Goal: Task Accomplishment & Management: Manage account settings

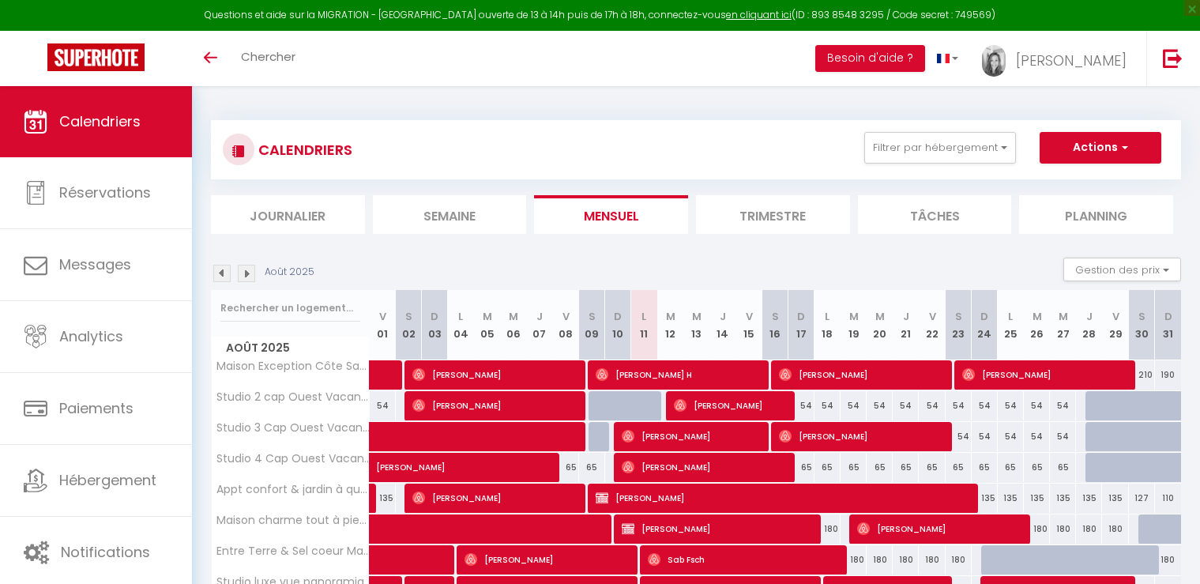
select select
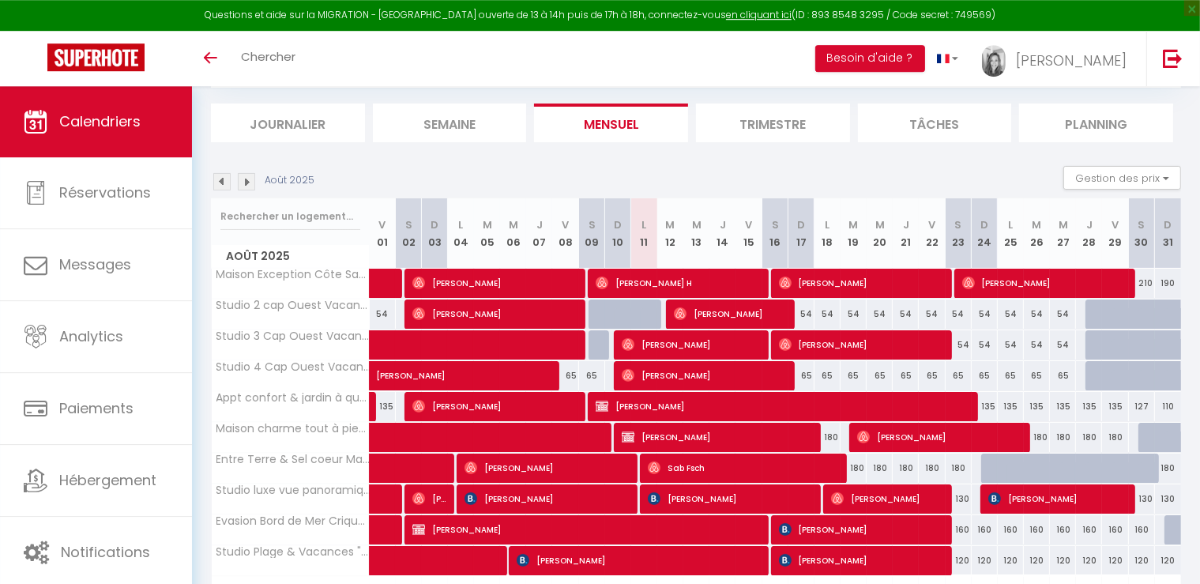
scroll to position [185, 0]
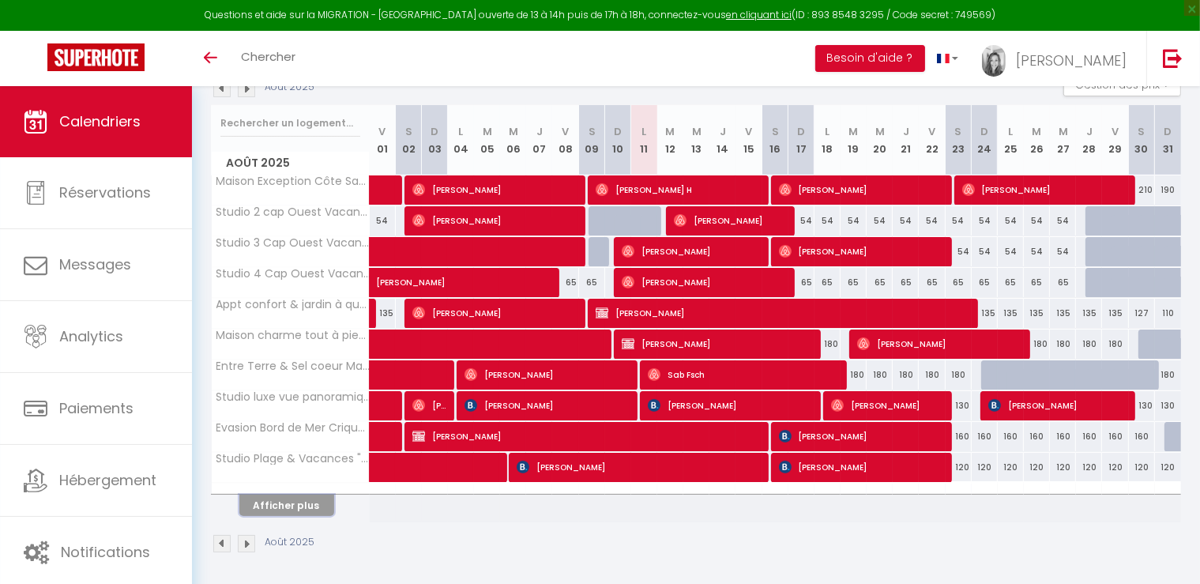
click at [289, 505] on button "Afficher plus" at bounding box center [286, 505] width 95 height 21
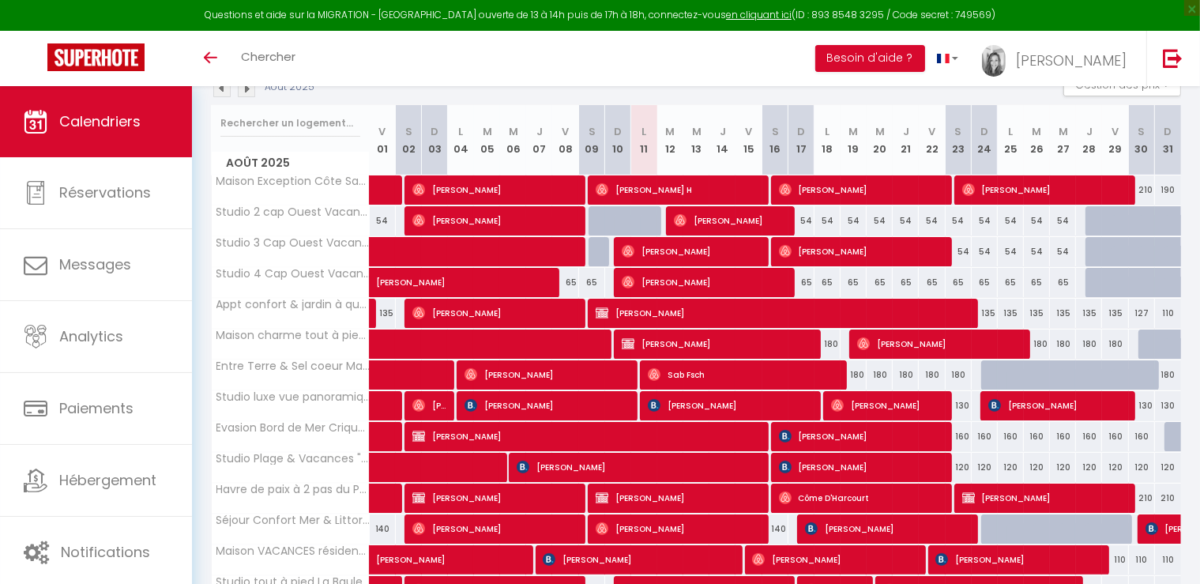
select select
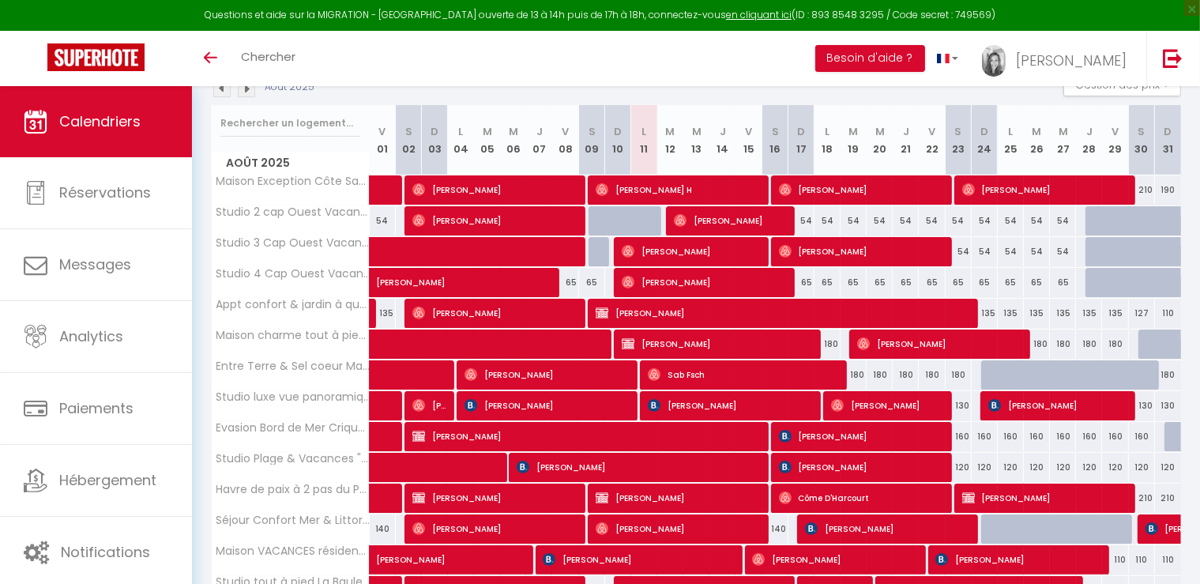
select select
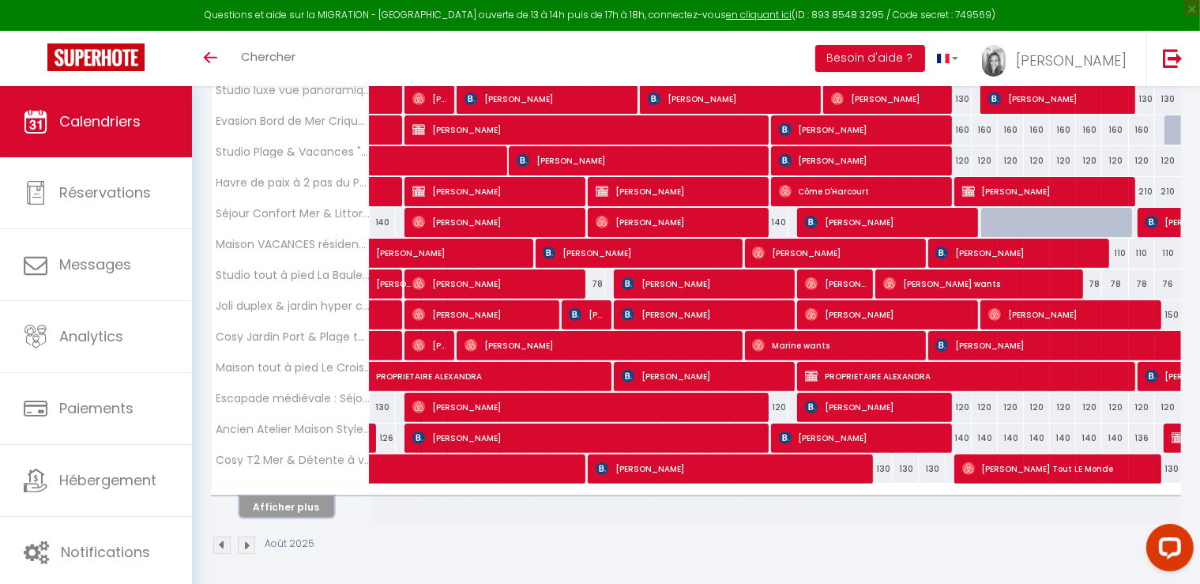
scroll to position [0, 0]
click at [280, 499] on button "Afficher plus" at bounding box center [286, 506] width 95 height 21
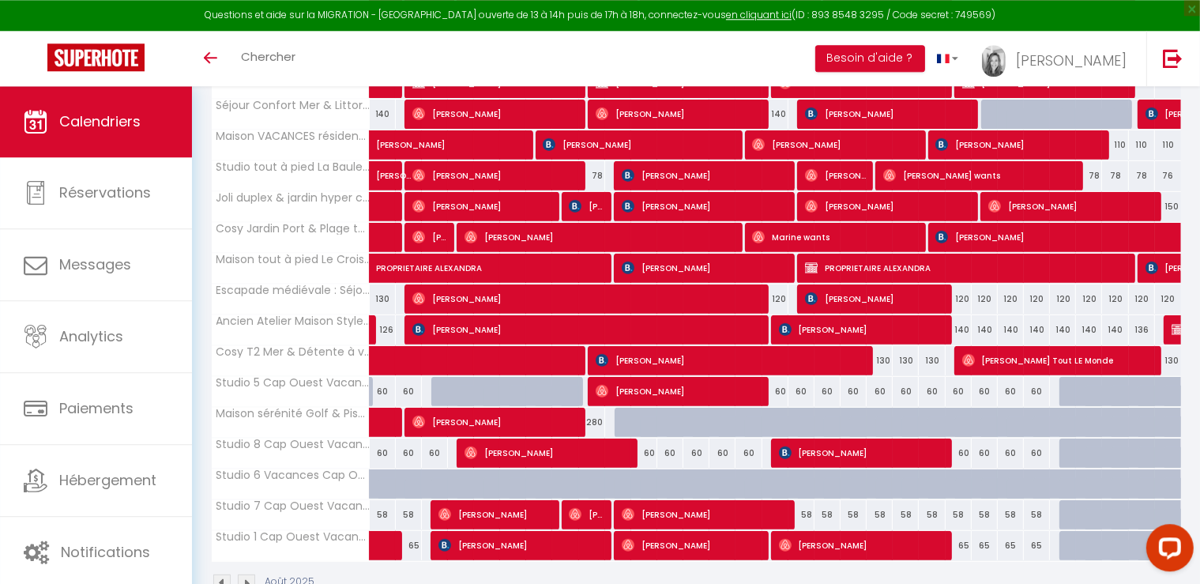
scroll to position [638, 0]
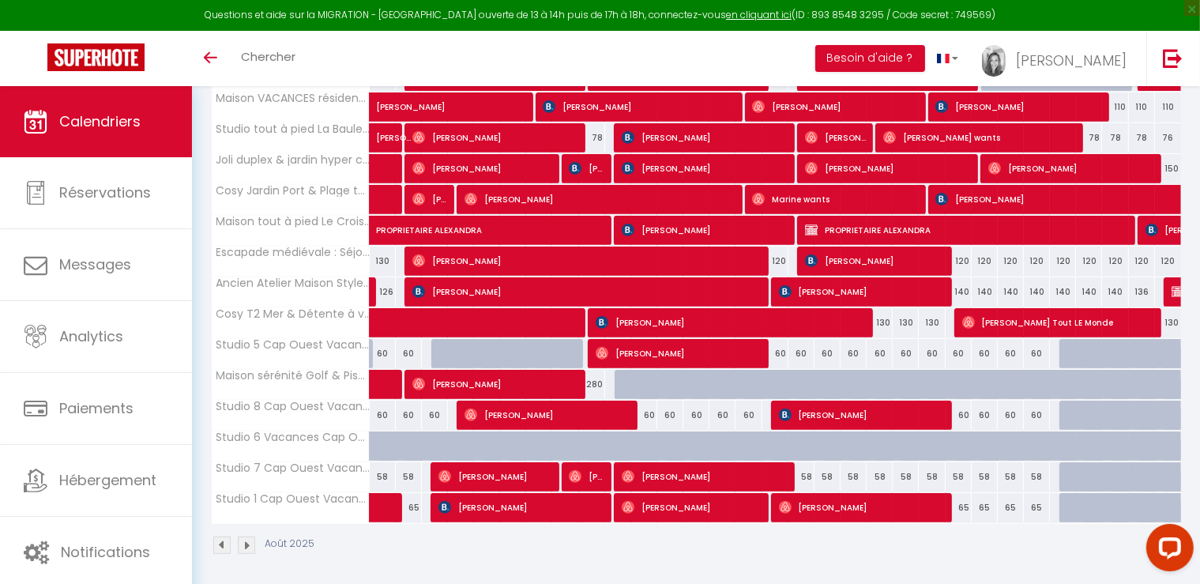
click at [821, 258] on span "[PERSON_NAME]" at bounding box center [874, 261] width 139 height 30
select select "OK"
select select "KO"
select select "0"
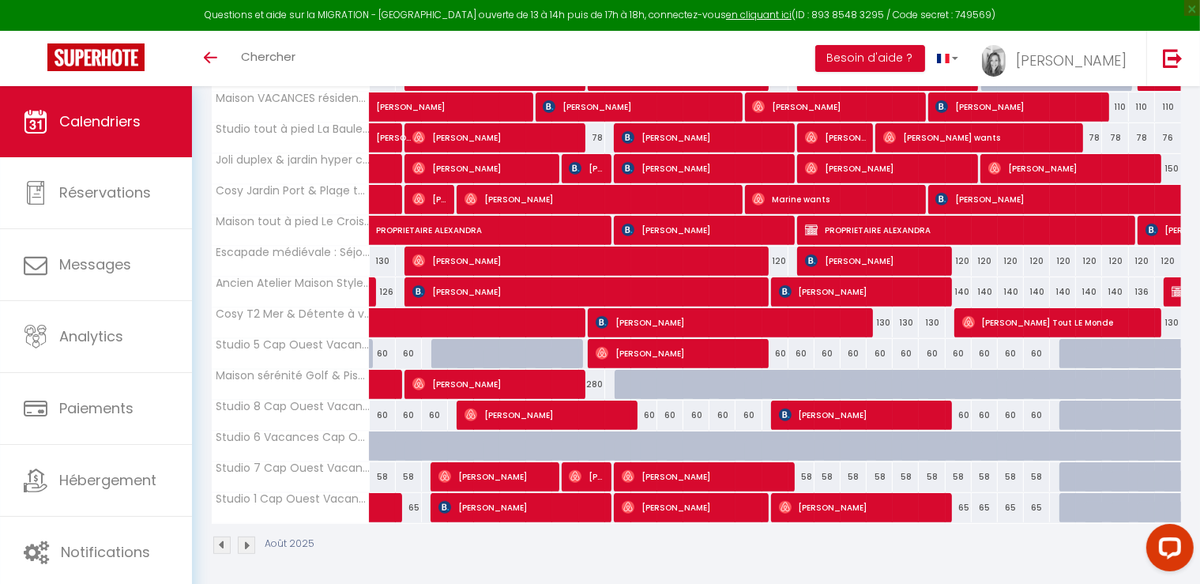
select select "1"
select select
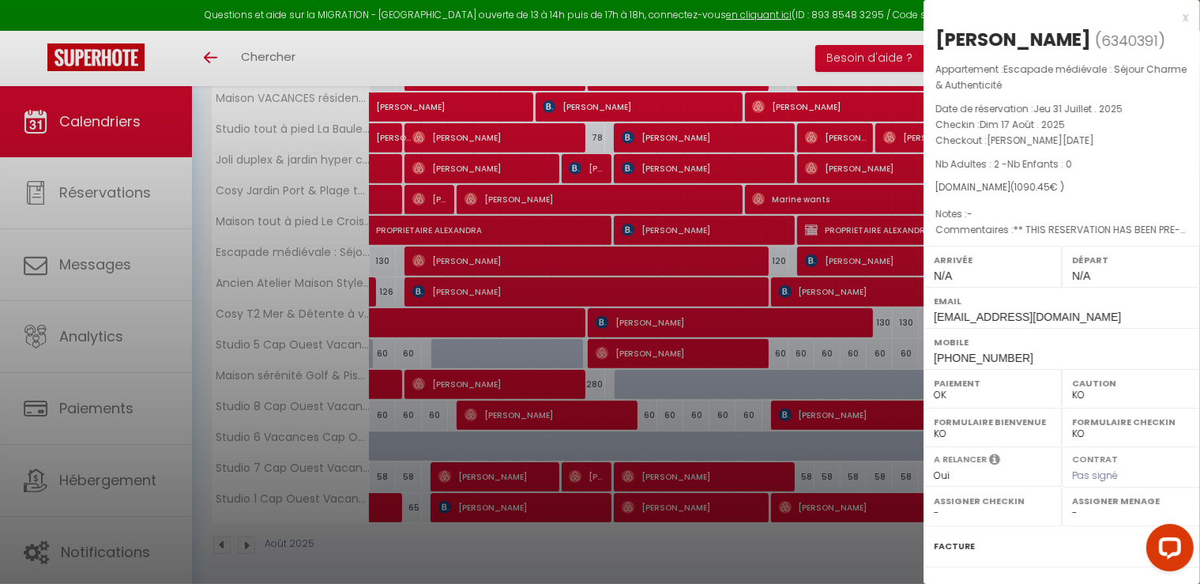
click at [699, 60] on div at bounding box center [600, 292] width 1200 height 584
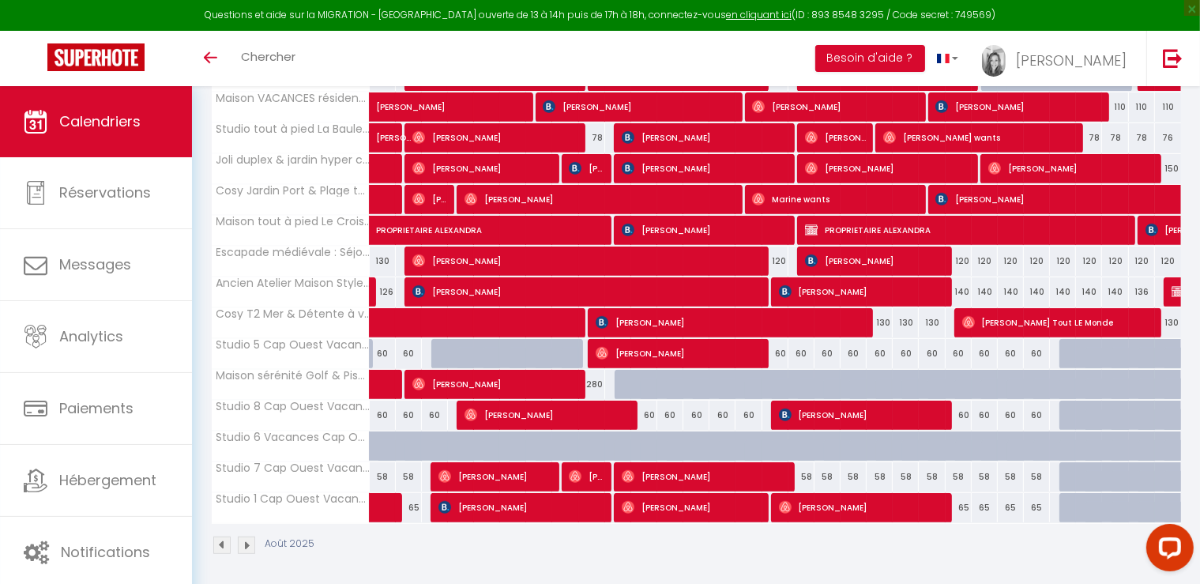
click at [571, 255] on span "[PERSON_NAME]" at bounding box center [586, 261] width 348 height 30
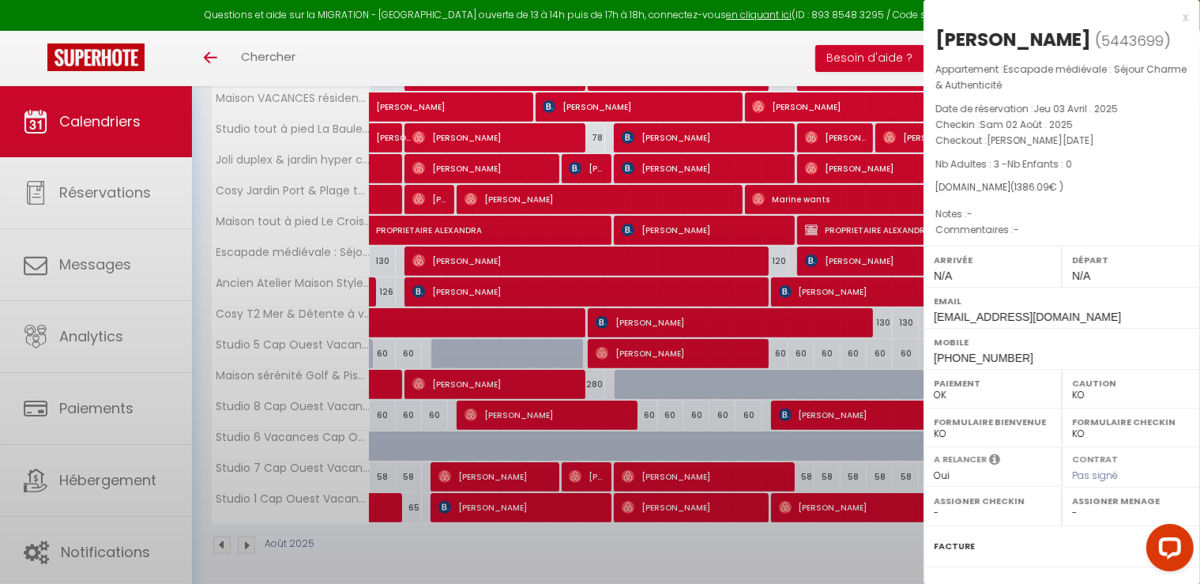
select select "OK"
select select "26076"
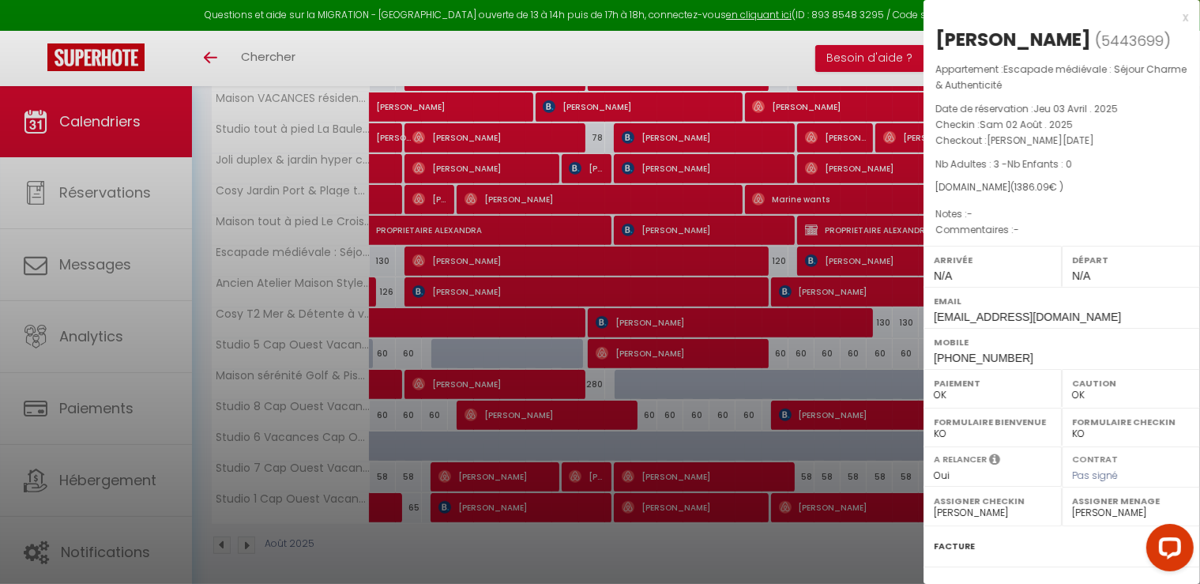
click at [655, 556] on div at bounding box center [600, 292] width 1200 height 584
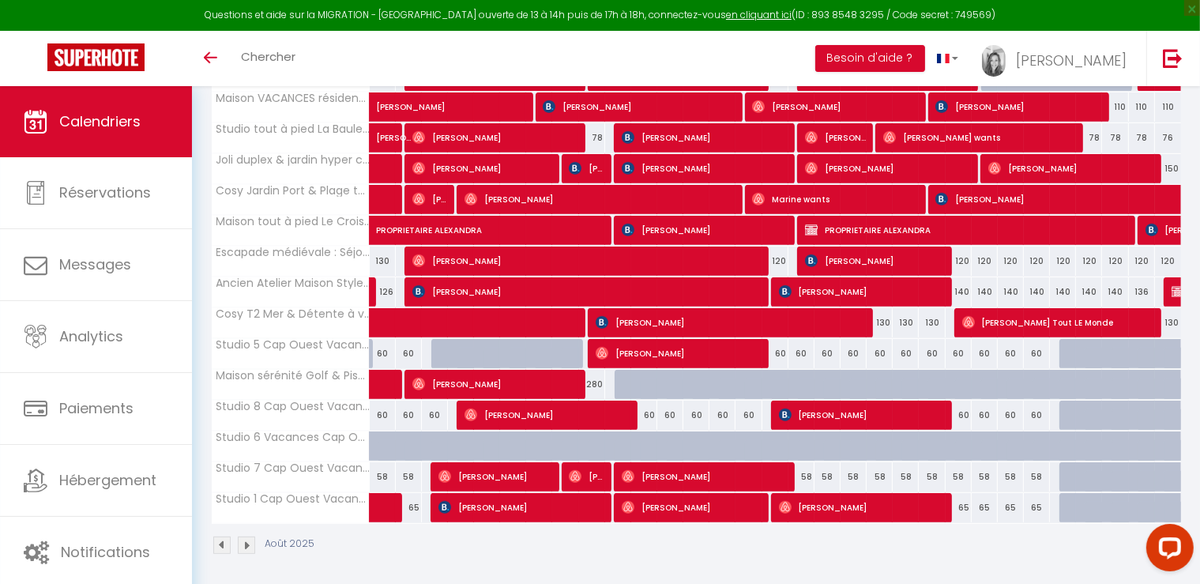
click at [629, 258] on span "[PERSON_NAME]" at bounding box center [586, 261] width 348 height 30
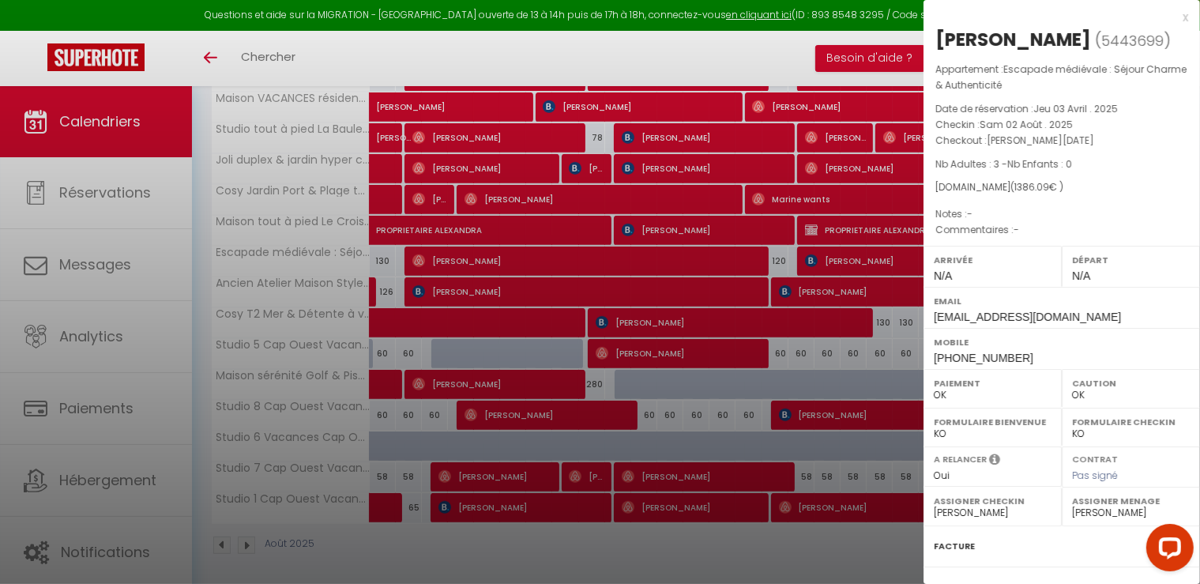
click at [738, 567] on div at bounding box center [600, 292] width 1200 height 584
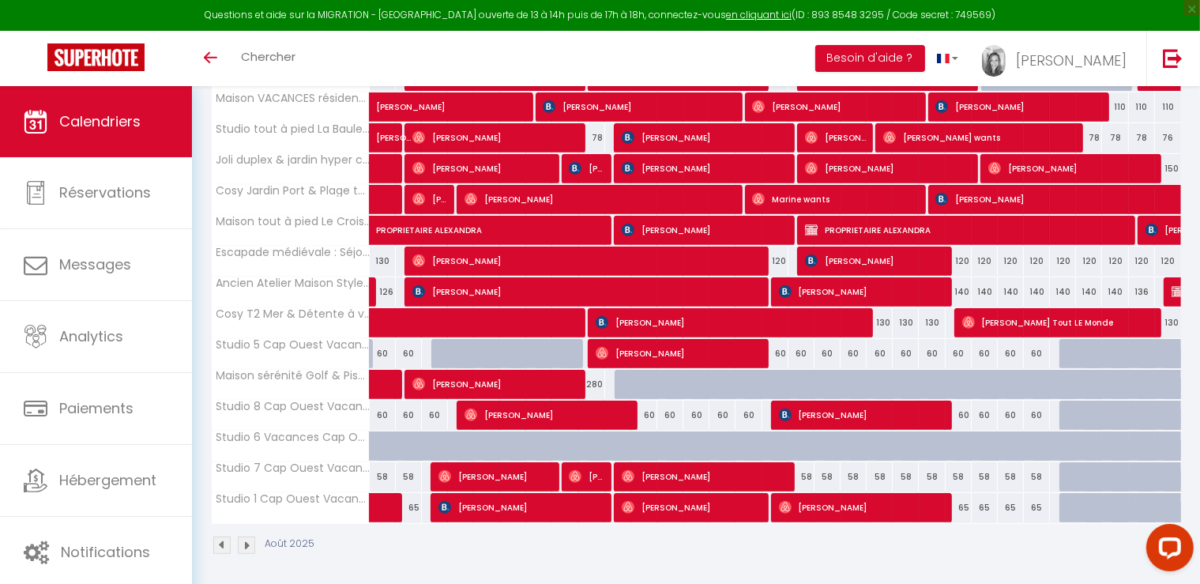
click at [631, 250] on span "[PERSON_NAME]" at bounding box center [586, 261] width 348 height 30
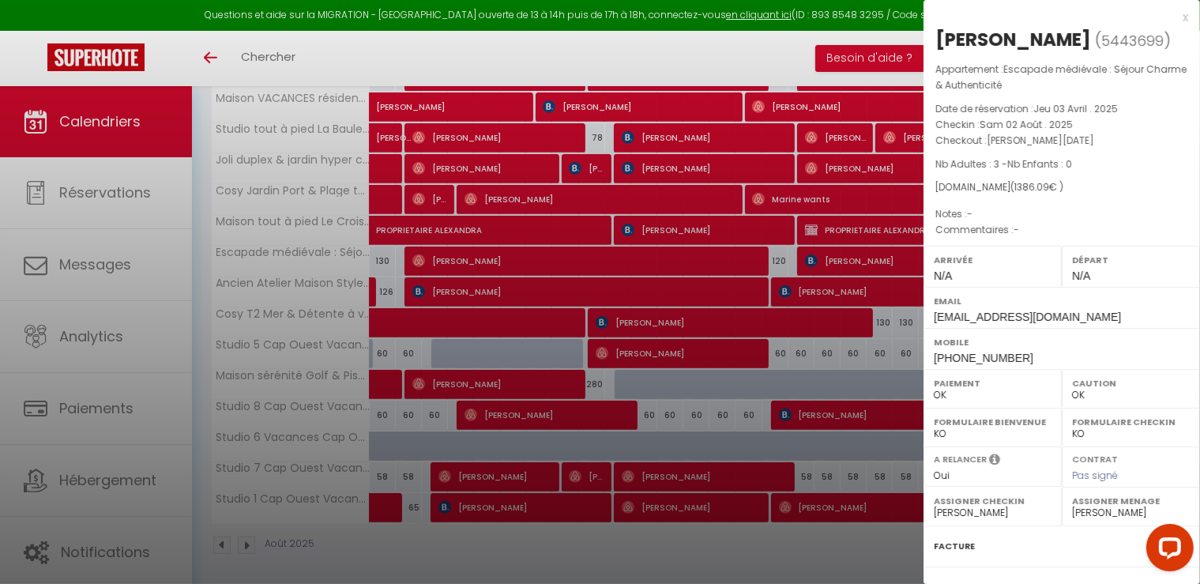
click at [680, 61] on div at bounding box center [600, 292] width 1200 height 584
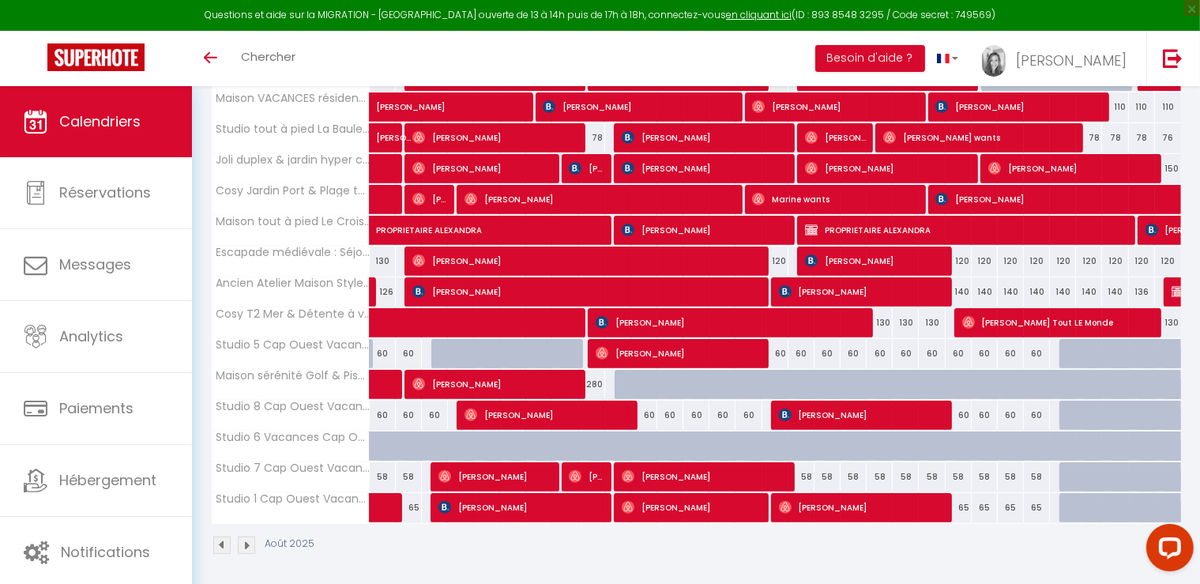
click at [658, 251] on span "[PERSON_NAME]" at bounding box center [586, 261] width 348 height 30
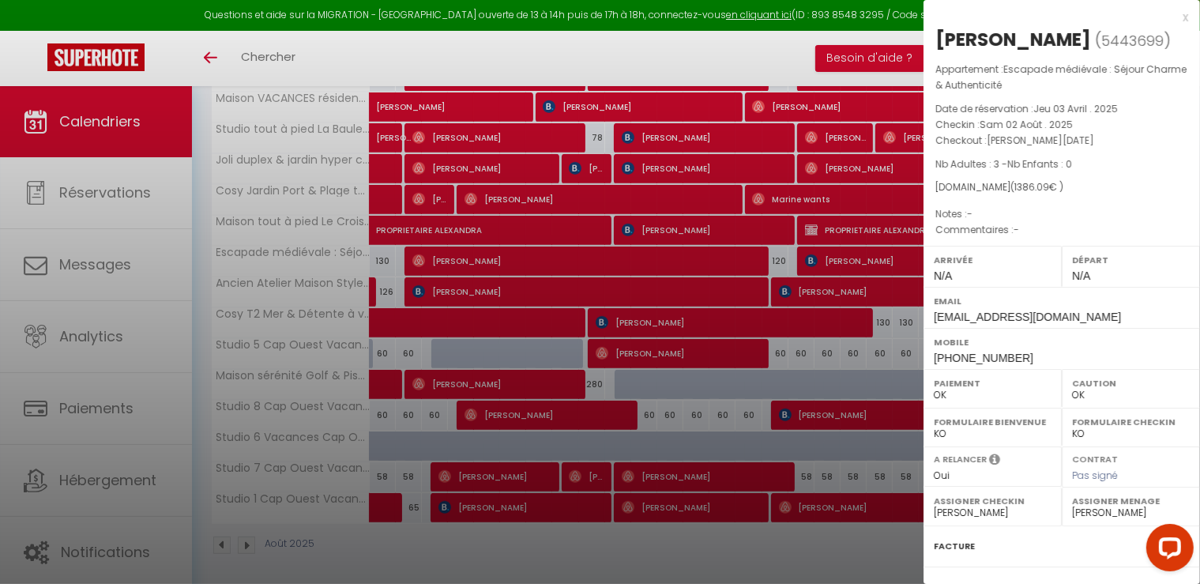
click at [793, 58] on div at bounding box center [600, 292] width 1200 height 584
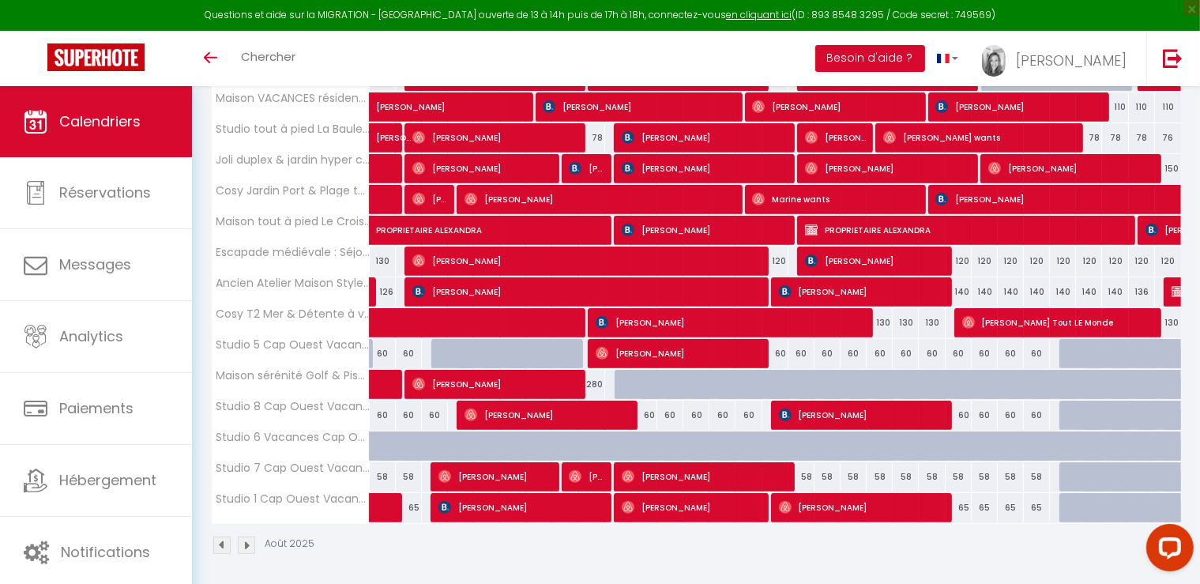
click at [570, 247] on span "[PERSON_NAME]" at bounding box center [586, 261] width 348 height 30
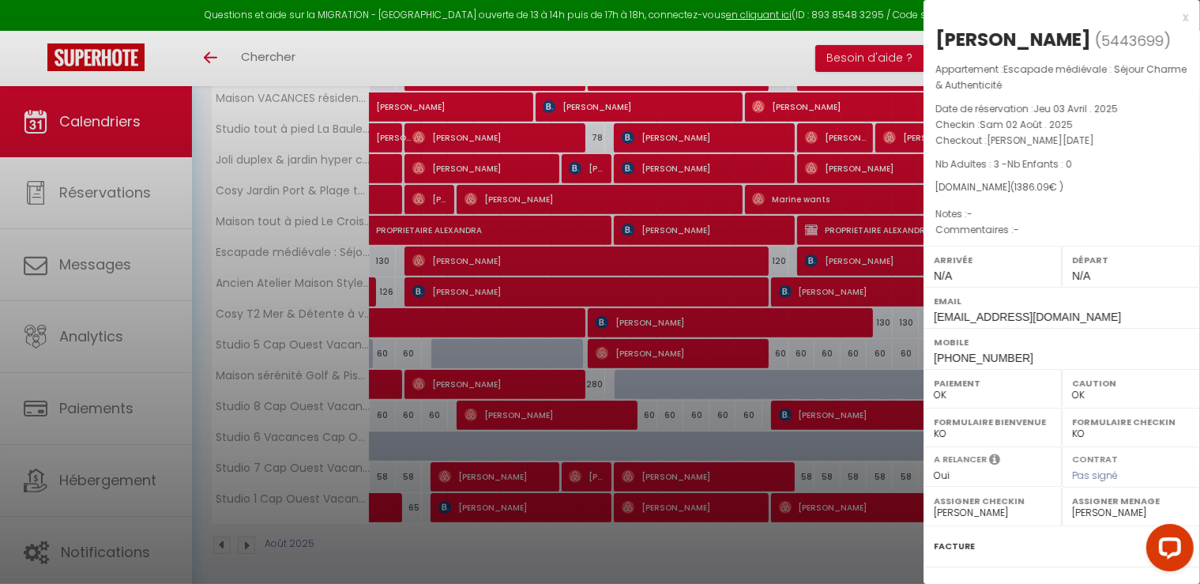
click at [593, 46] on div at bounding box center [600, 292] width 1200 height 584
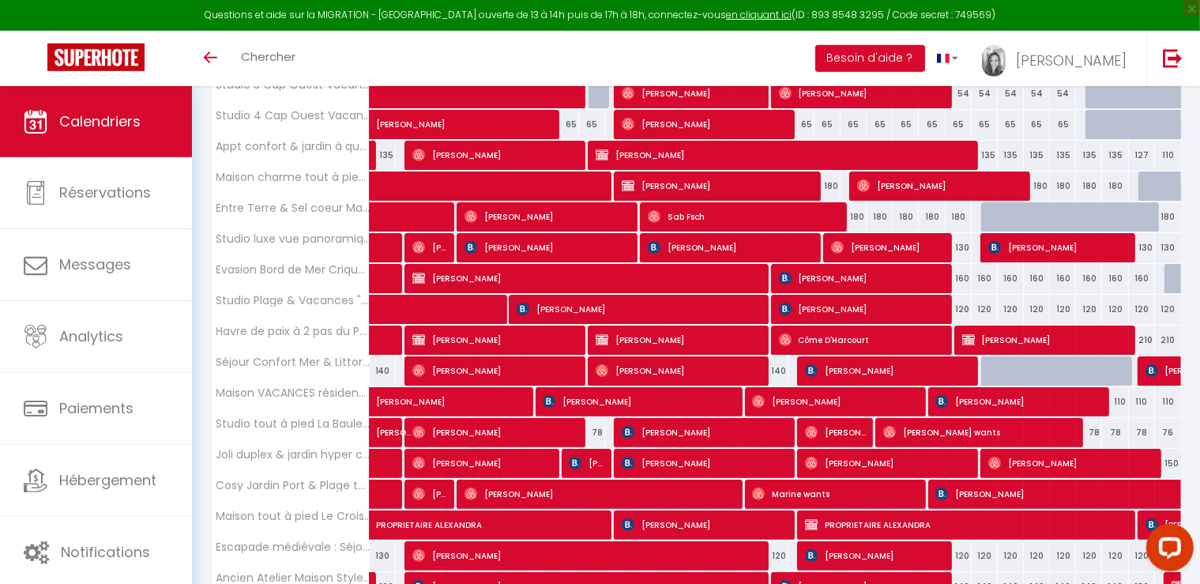
scroll to position [303, 0]
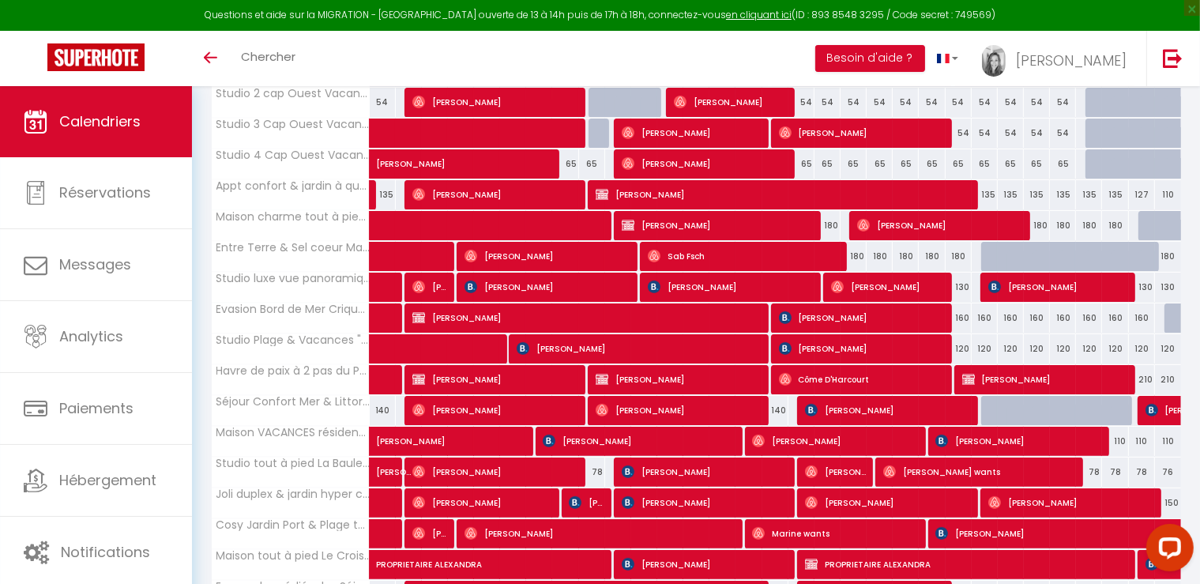
click at [672, 254] on span "Sab Fsch" at bounding box center [743, 256] width 191 height 30
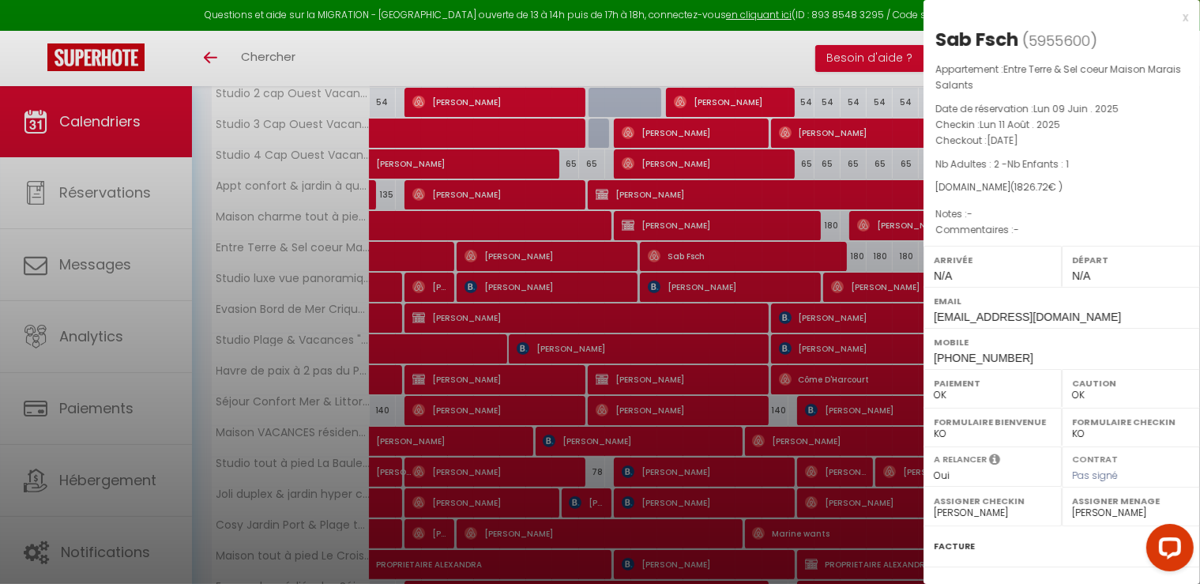
click at [548, 259] on div at bounding box center [600, 292] width 1200 height 584
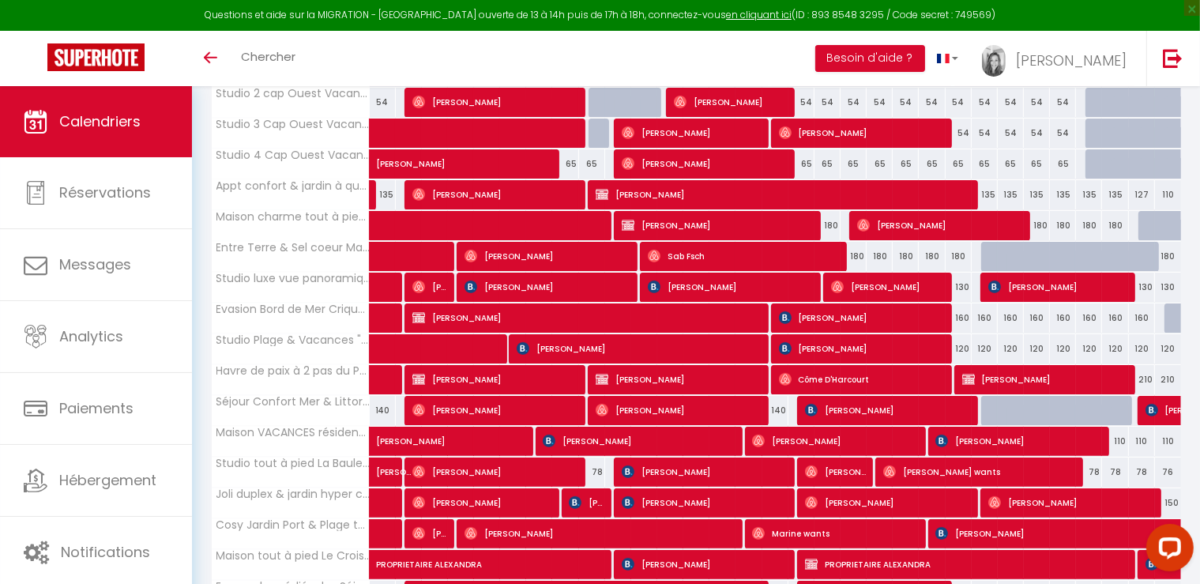
click at [811, 55] on div "Toggle menubar Chercher BUTTON Besoin d'aide ? [PERSON_NAME] Paramètres Équipe" at bounding box center [652, 58] width 1074 height 55
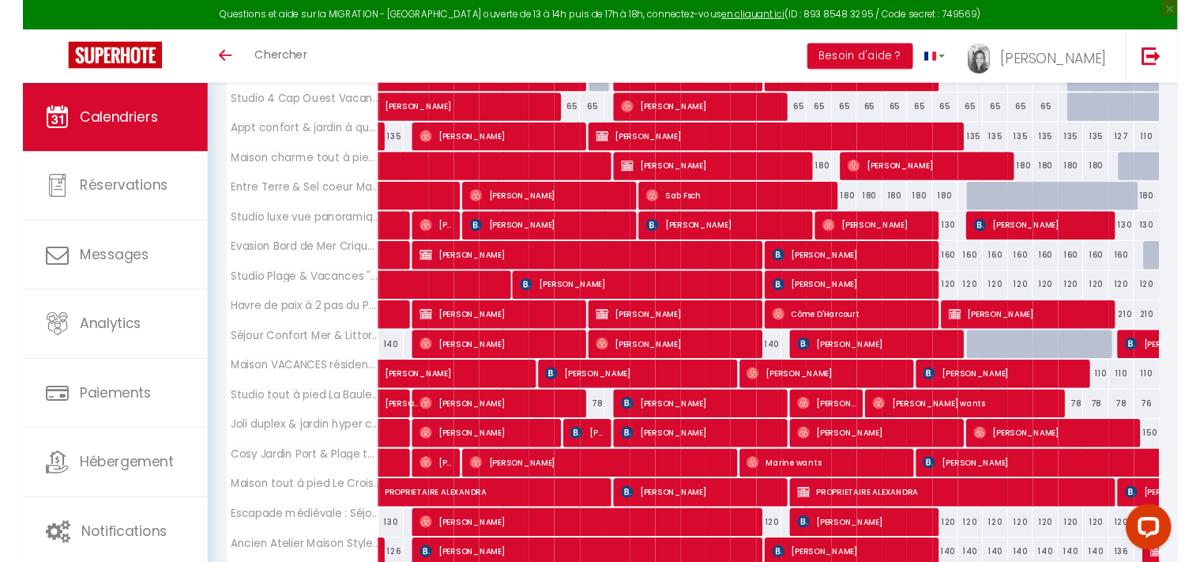
scroll to position [387, 0]
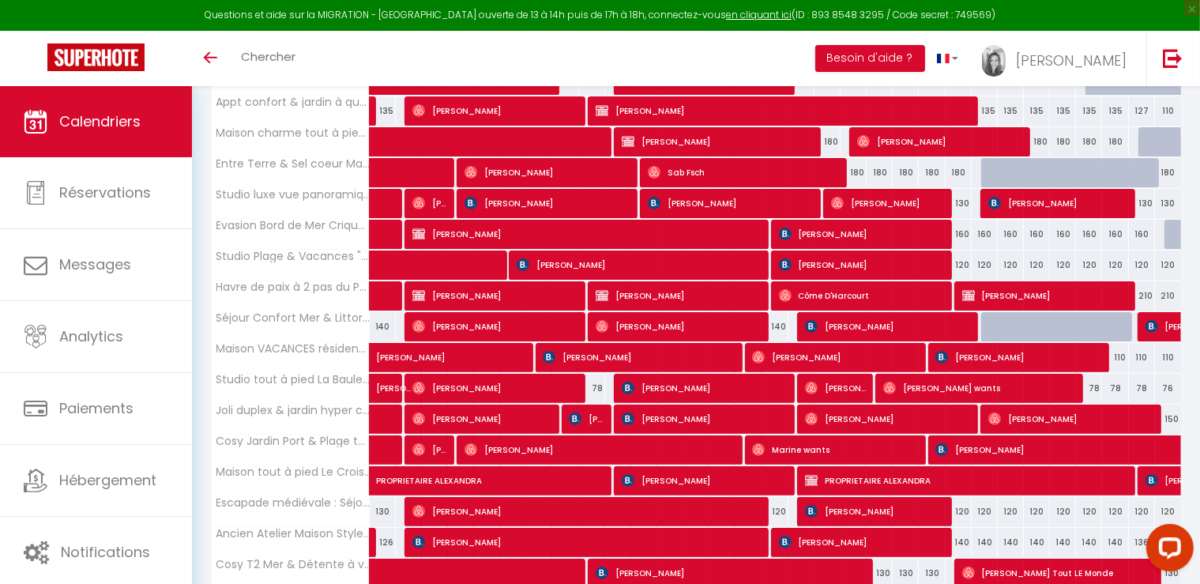
click at [548, 500] on span "[PERSON_NAME]" at bounding box center [586, 511] width 348 height 30
select select "26076"
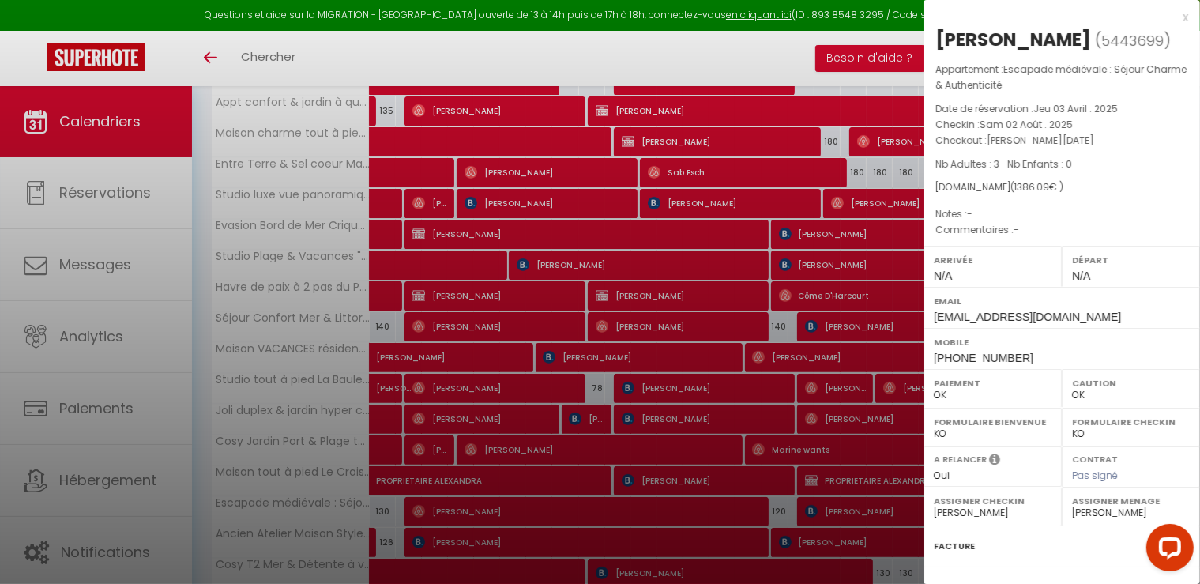
click at [1174, 17] on div "x" at bounding box center [1056, 17] width 265 height 19
